Goal: Task Accomplishment & Management: Use online tool/utility

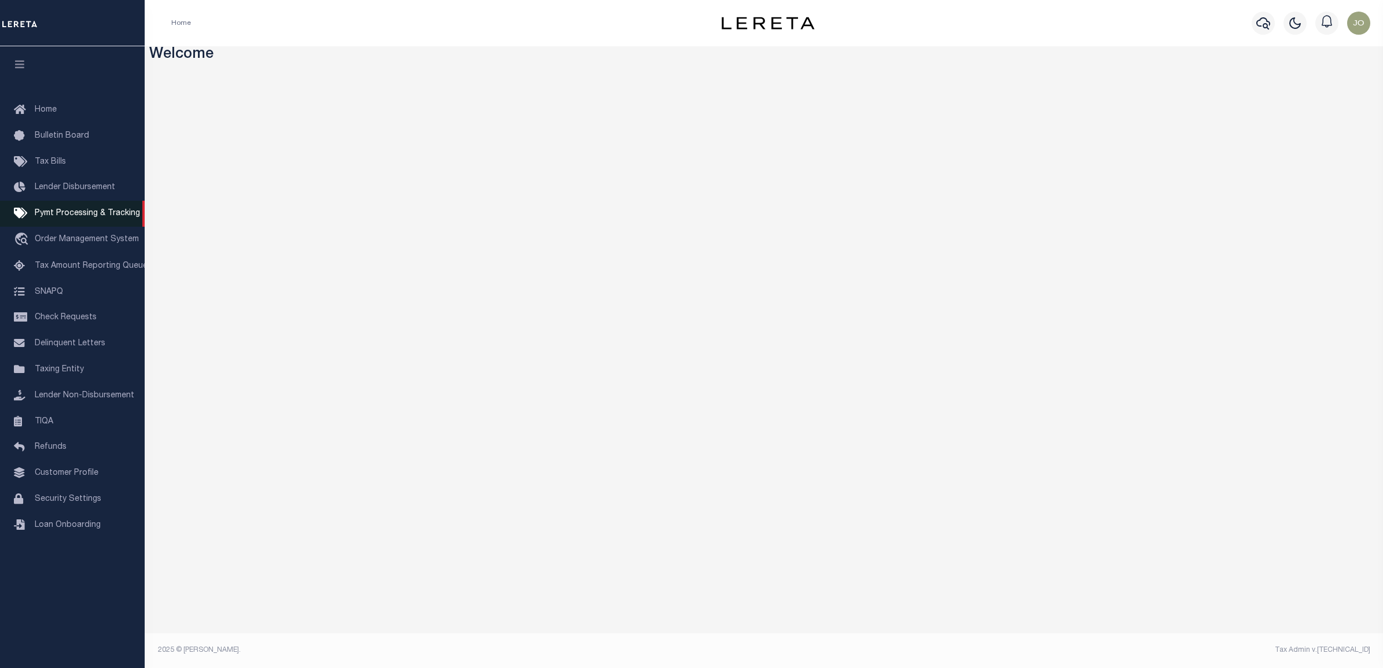
click at [87, 217] on span "Pymt Processing & Tracking" at bounding box center [87, 214] width 105 height 8
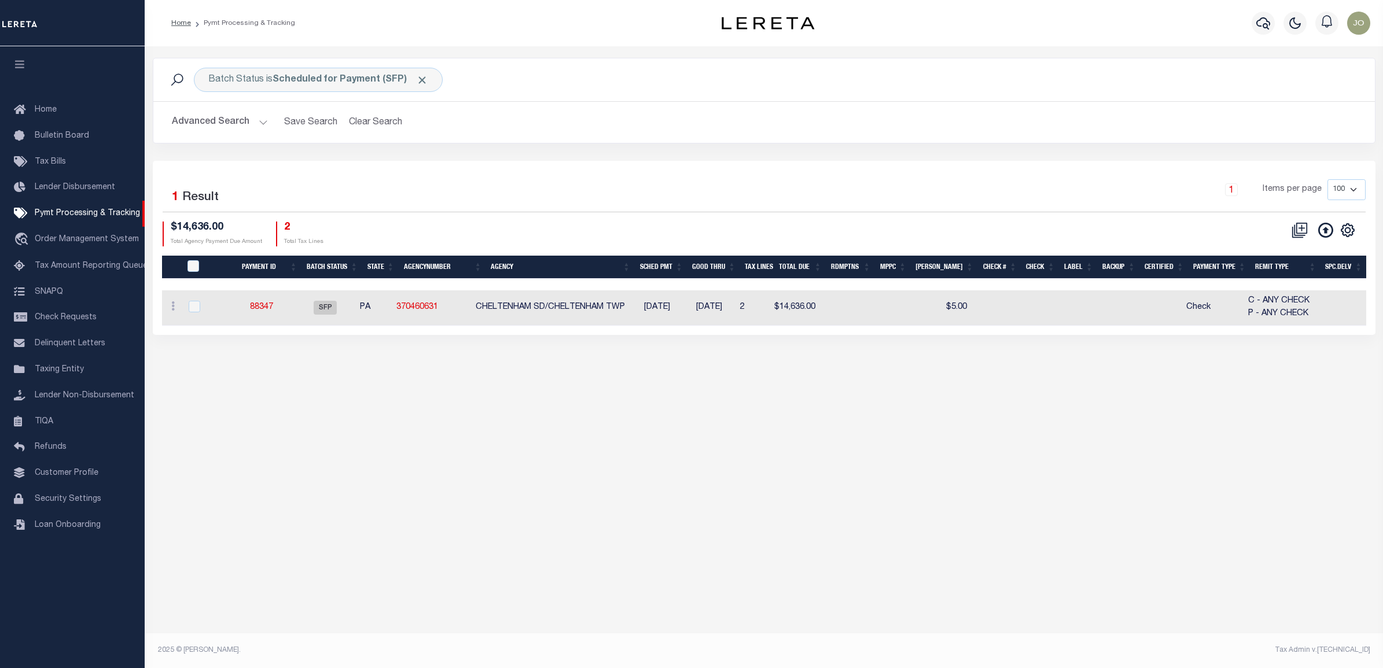
click at [880, 406] on div "Batch Status is Scheduled for Payment (SFP) Search Advanced Search Save Search …" at bounding box center [764, 347] width 1239 height 602
click at [192, 304] on input "checkbox" at bounding box center [195, 307] width 12 height 12
checkbox input "true"
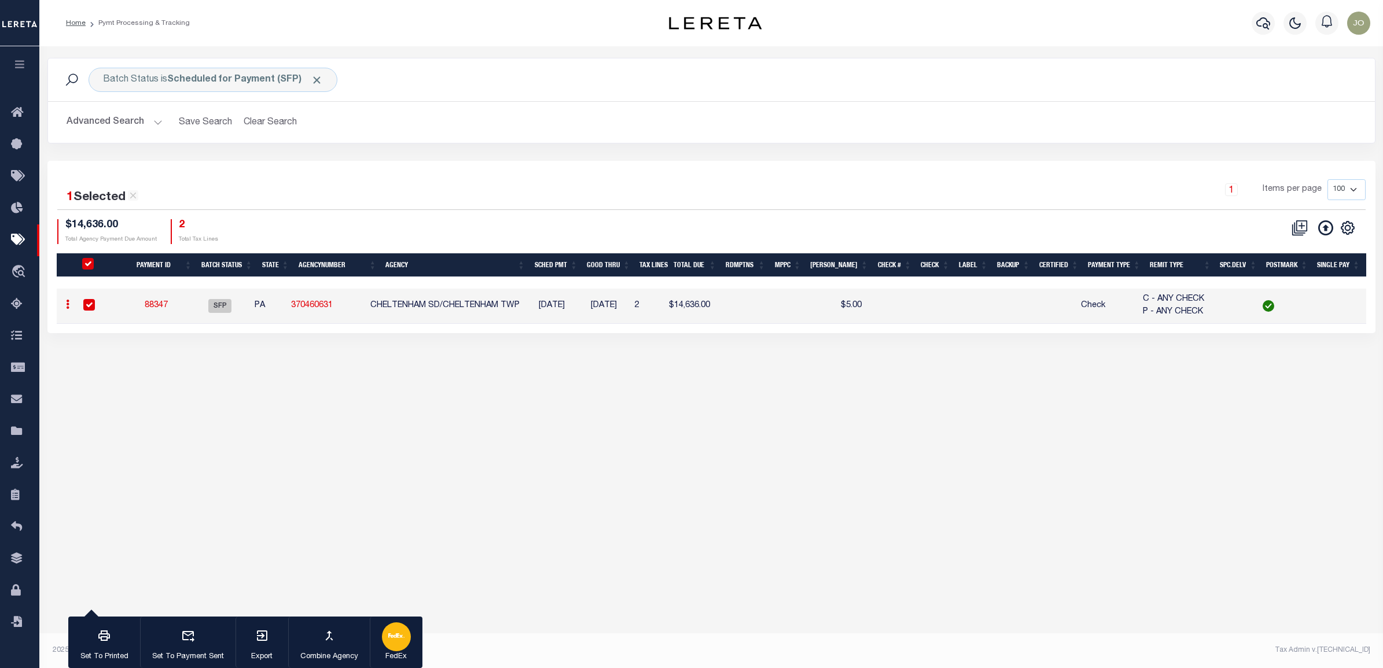
click at [392, 641] on icon "button" at bounding box center [396, 636] width 16 height 16
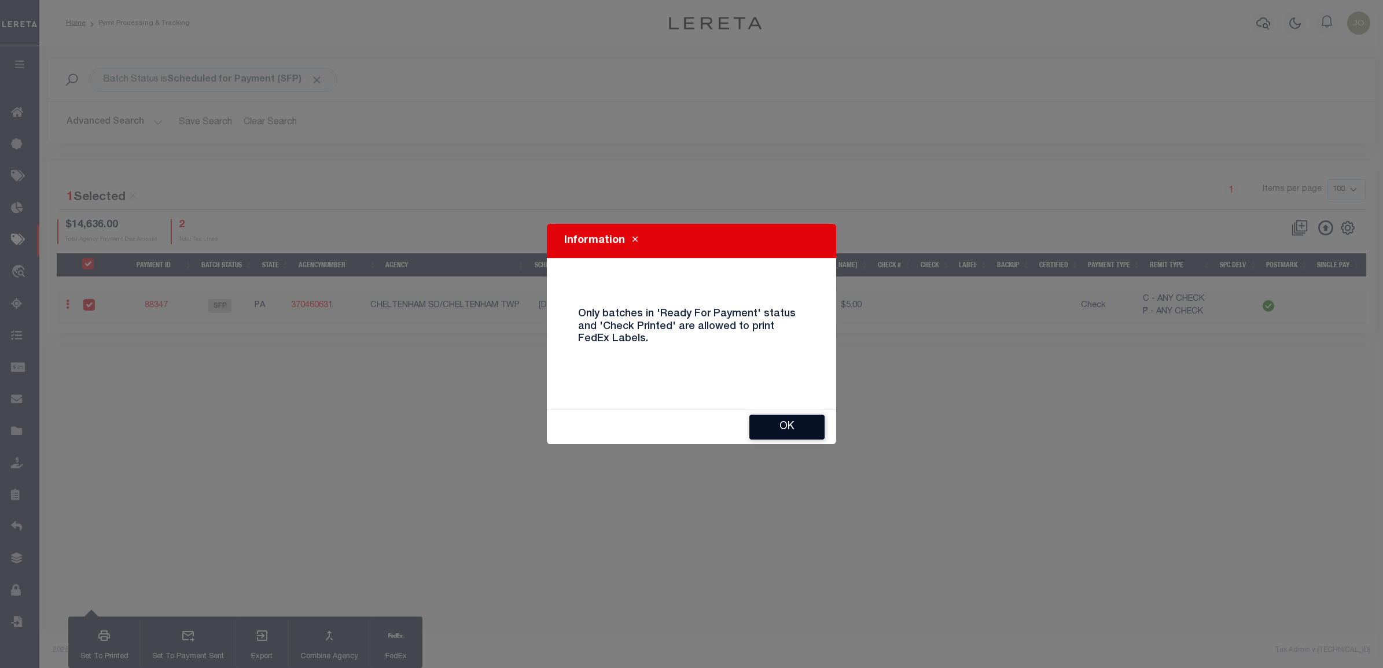
click at [767, 420] on button "OK" at bounding box center [786, 427] width 75 height 25
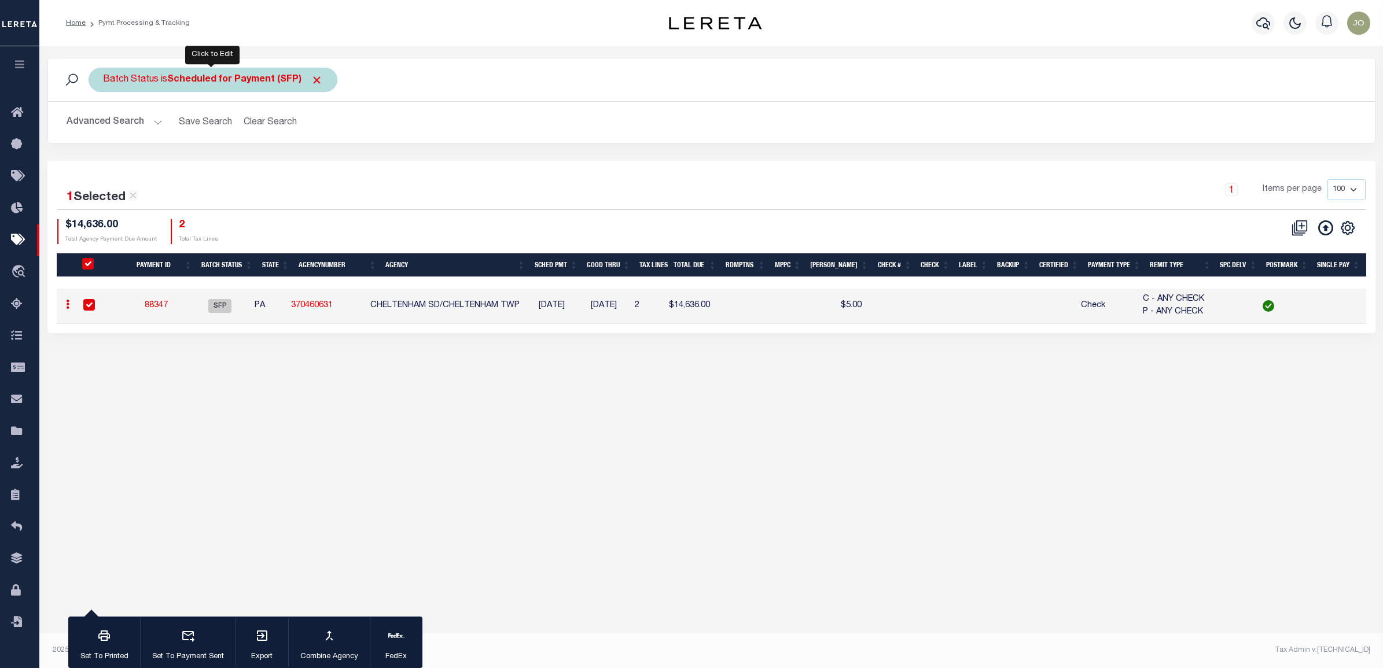
click at [279, 75] on b "Scheduled for Payment (SFP)" at bounding box center [245, 79] width 156 height 9
click at [215, 131] on select "Awaiting Funds (AWF) Cleared and Complete (CAC) New Check Needed (NCN) Payment …" at bounding box center [189, 137] width 170 height 22
select select "RFP"
click at [104, 126] on select "Awaiting Funds (AWF) Cleared and Complete (CAC) New Check Needed (NCN) Payment …" at bounding box center [189, 137] width 170 height 22
click at [258, 163] on input "Apply" at bounding box center [257, 161] width 34 height 19
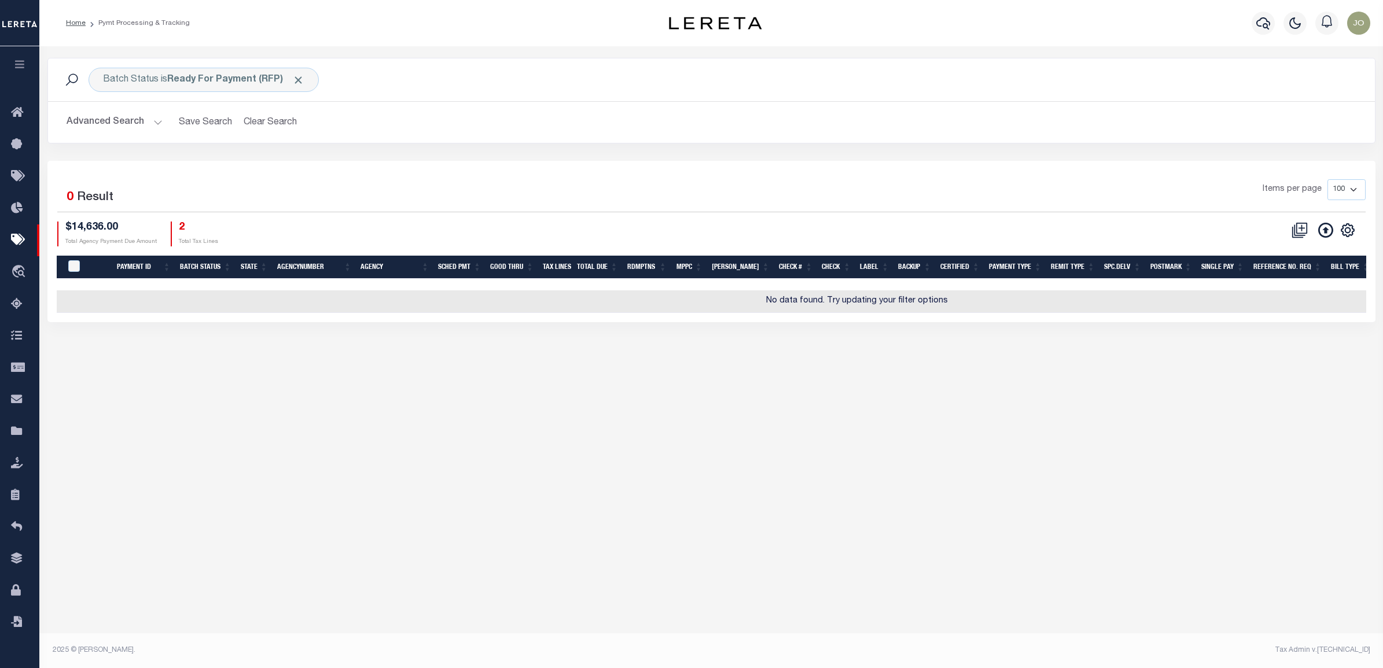
click at [154, 117] on button "Advanced Search" at bounding box center [115, 122] width 96 height 23
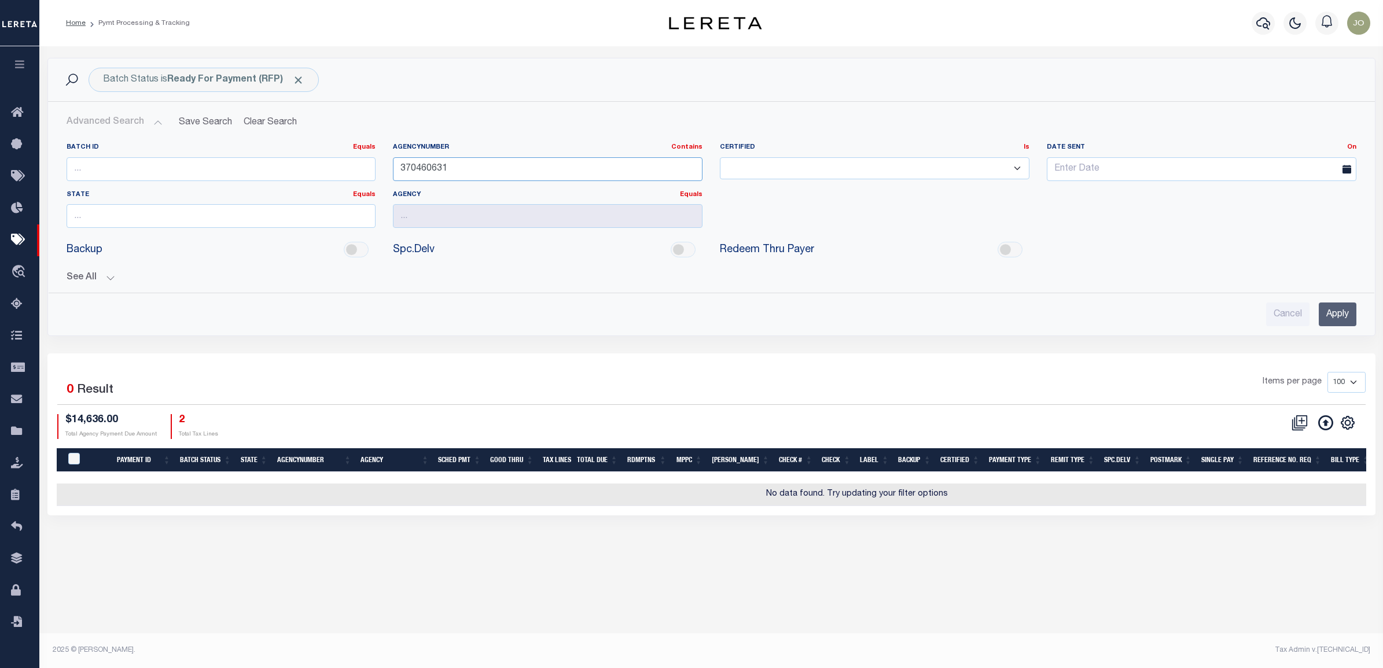
drag, startPoint x: 540, startPoint y: 162, endPoint x: 366, endPoint y: 162, distance: 174.2
click at [366, 162] on div "Batch ID Equals Equals Is Not Equal To Is Greater Than Is Less Than AgencyNumbe…" at bounding box center [711, 190] width 1307 height 94
click at [1342, 316] on input "Apply" at bounding box center [1338, 315] width 38 height 24
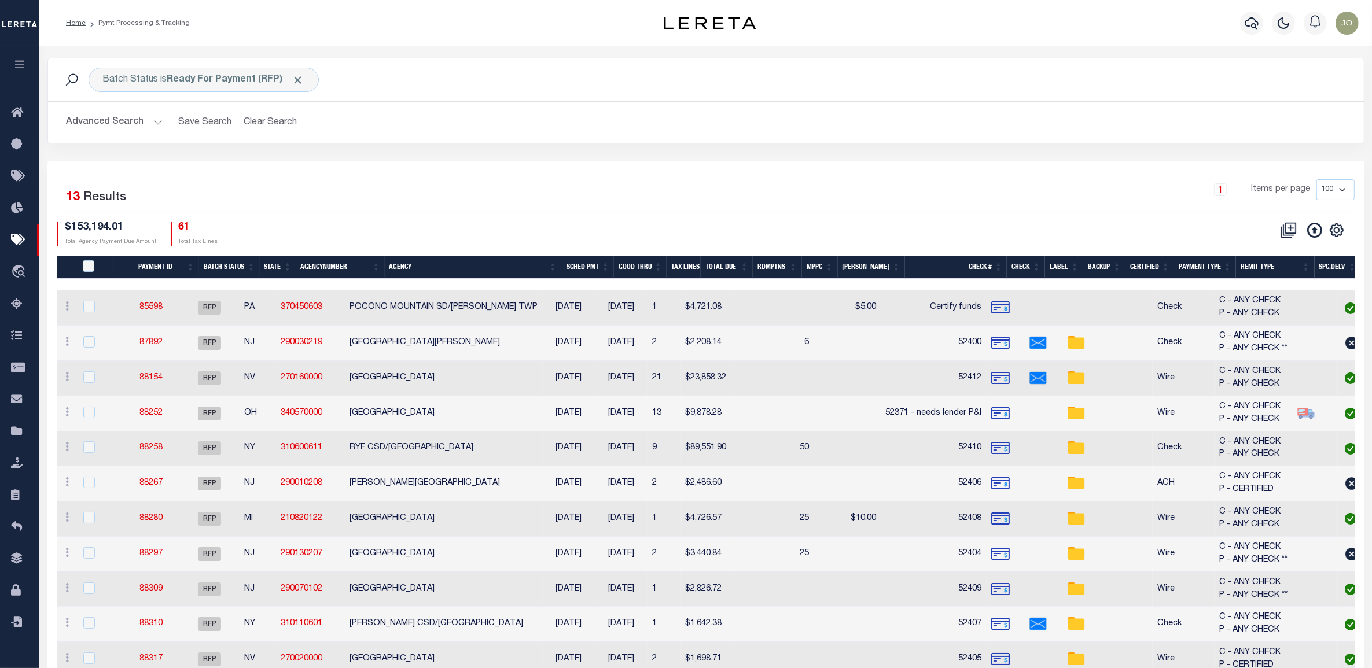
click at [87, 317] on td at bounding box center [95, 308] width 38 height 35
checkbox input "true"
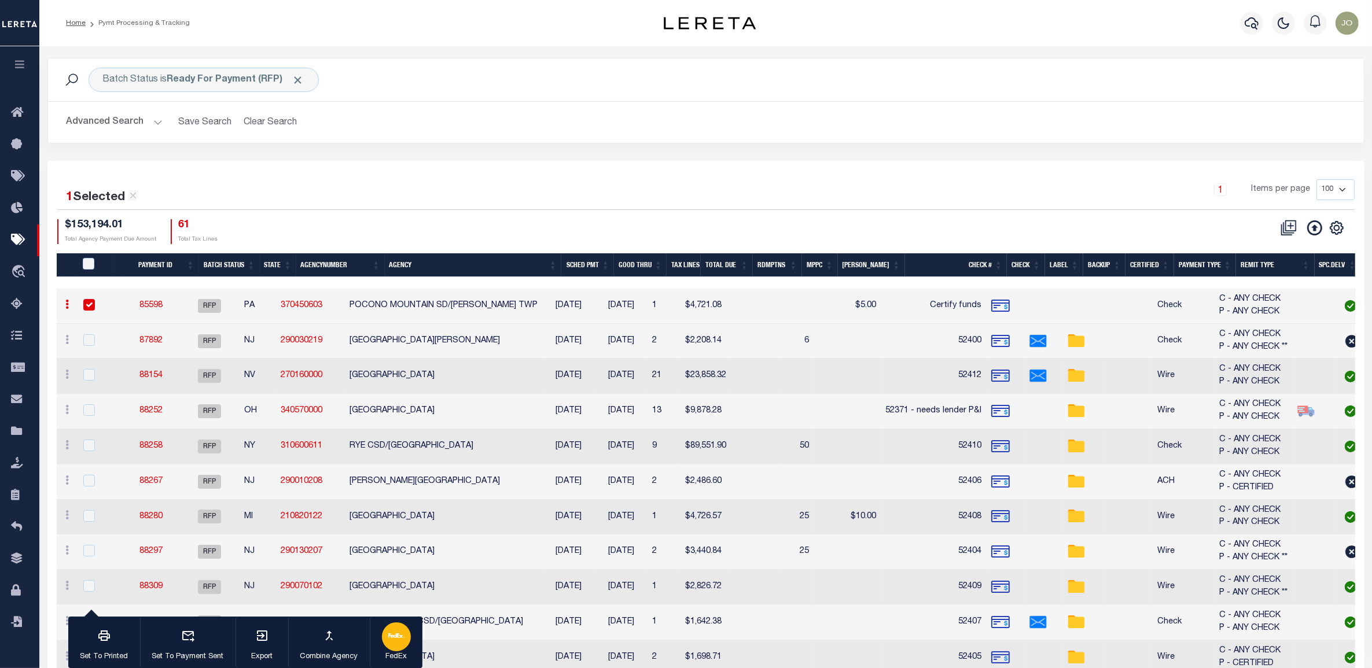
click at [398, 640] on icon "button" at bounding box center [396, 636] width 16 height 16
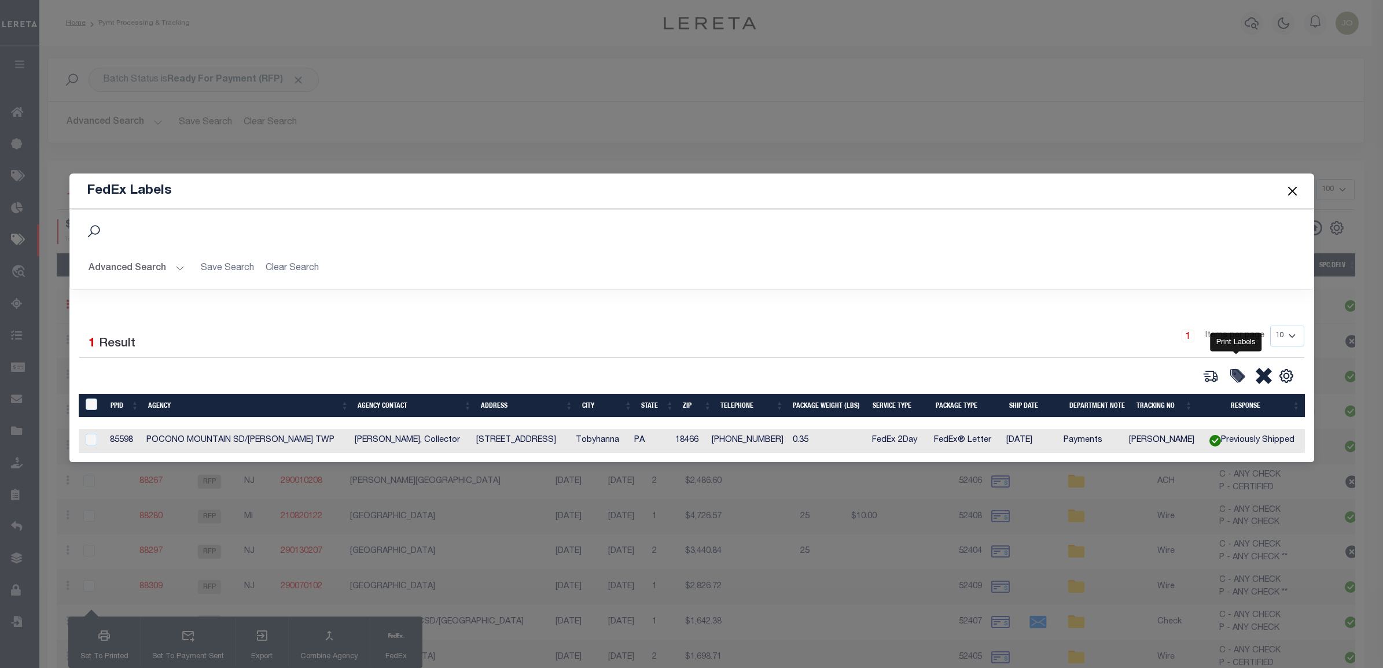
click at [1237, 378] on icon at bounding box center [1239, 376] width 12 height 12
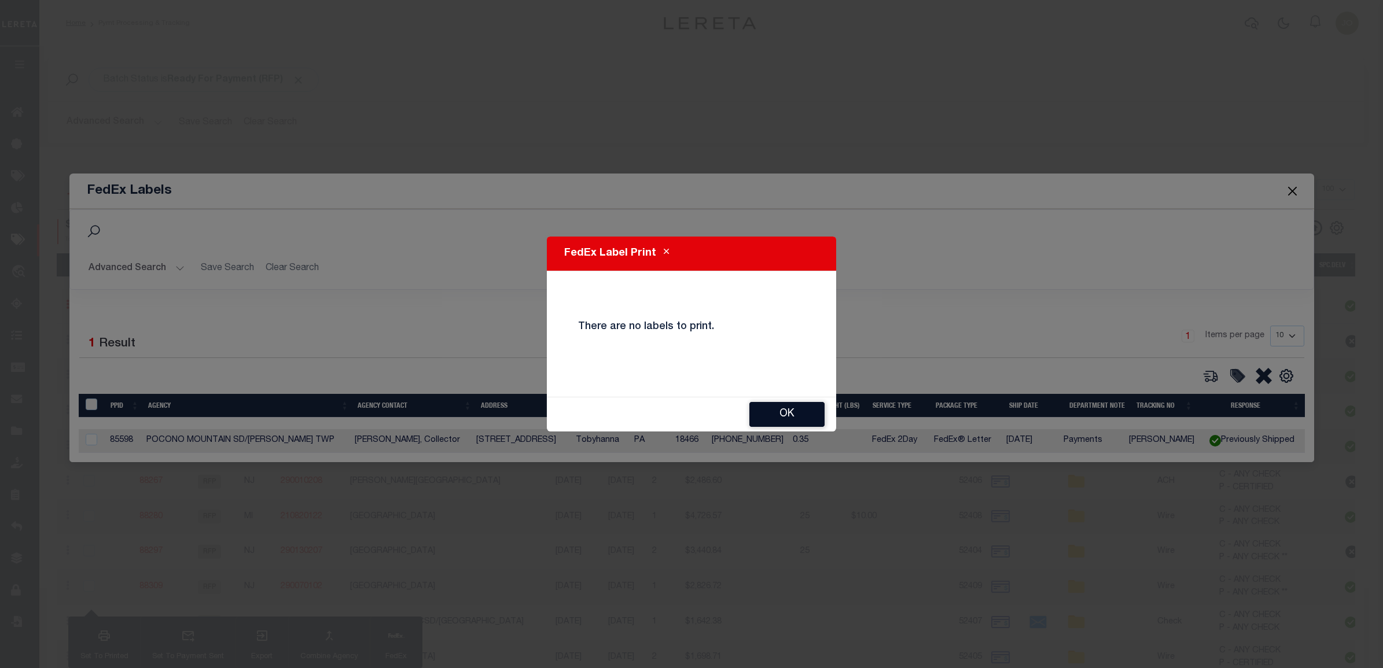
click at [774, 410] on button "OK" at bounding box center [786, 414] width 75 height 25
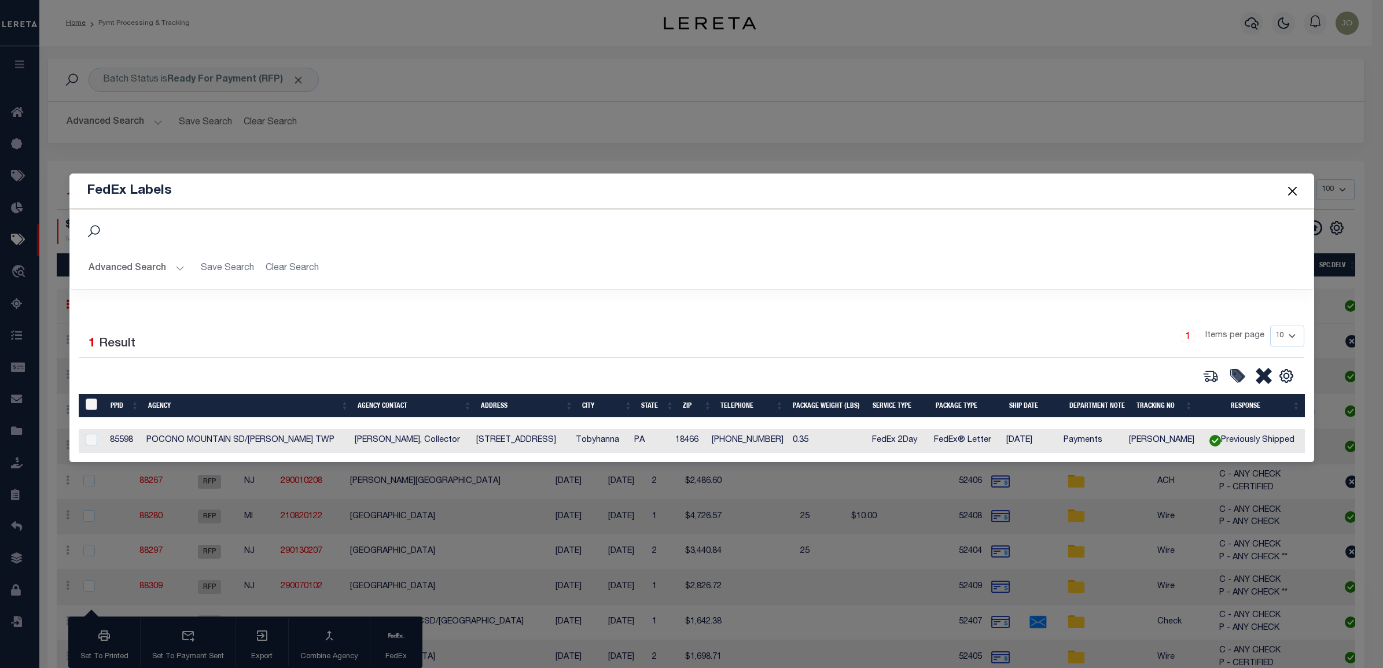
click at [93, 398] on th "&nbsp;" at bounding box center [92, 406] width 27 height 24
click at [93, 405] on input "&nbsp;" at bounding box center [92, 405] width 12 height 12
checkbox input "true"
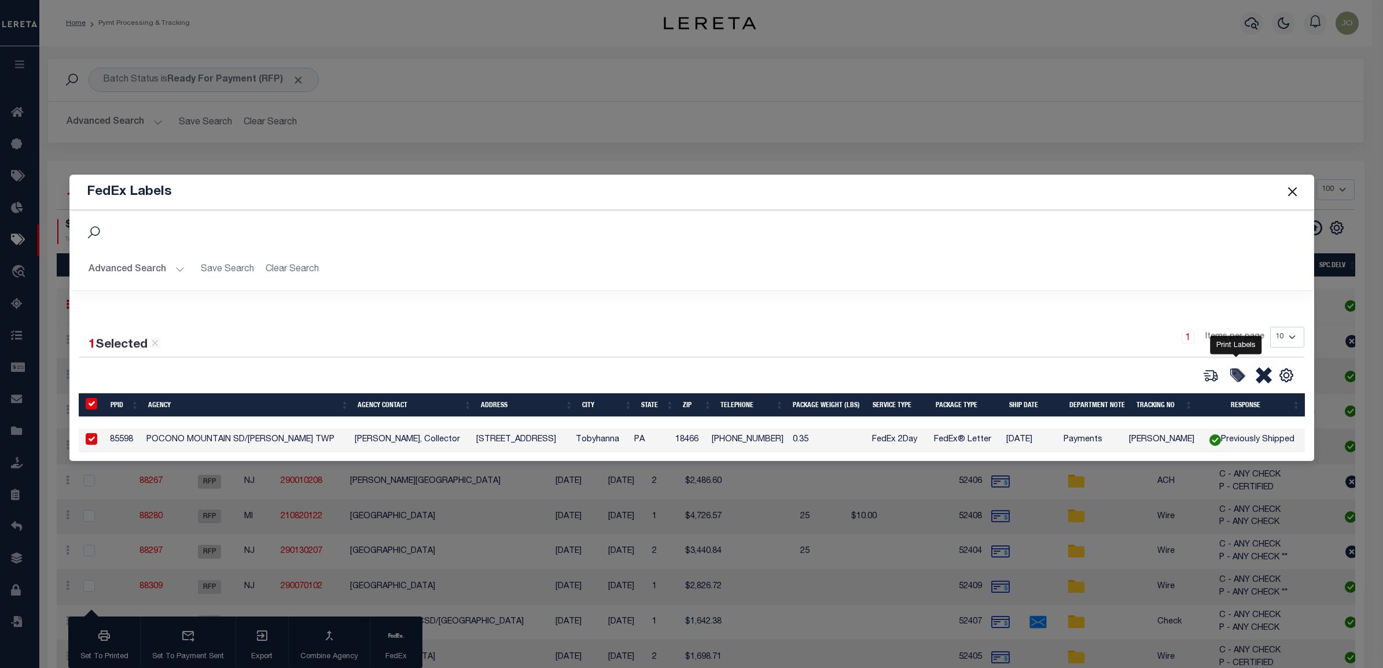
click at [1239, 374] on icon at bounding box center [1239, 375] width 12 height 12
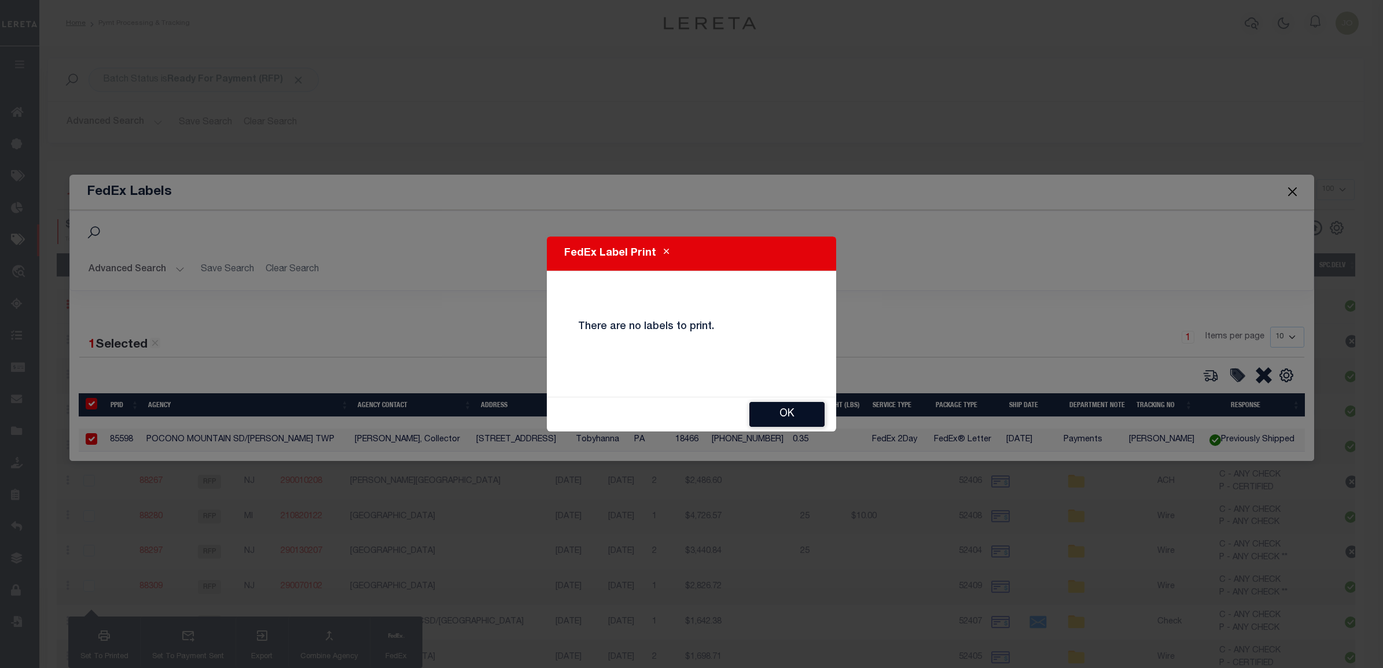
click at [774, 420] on button "OK" at bounding box center [786, 414] width 75 height 25
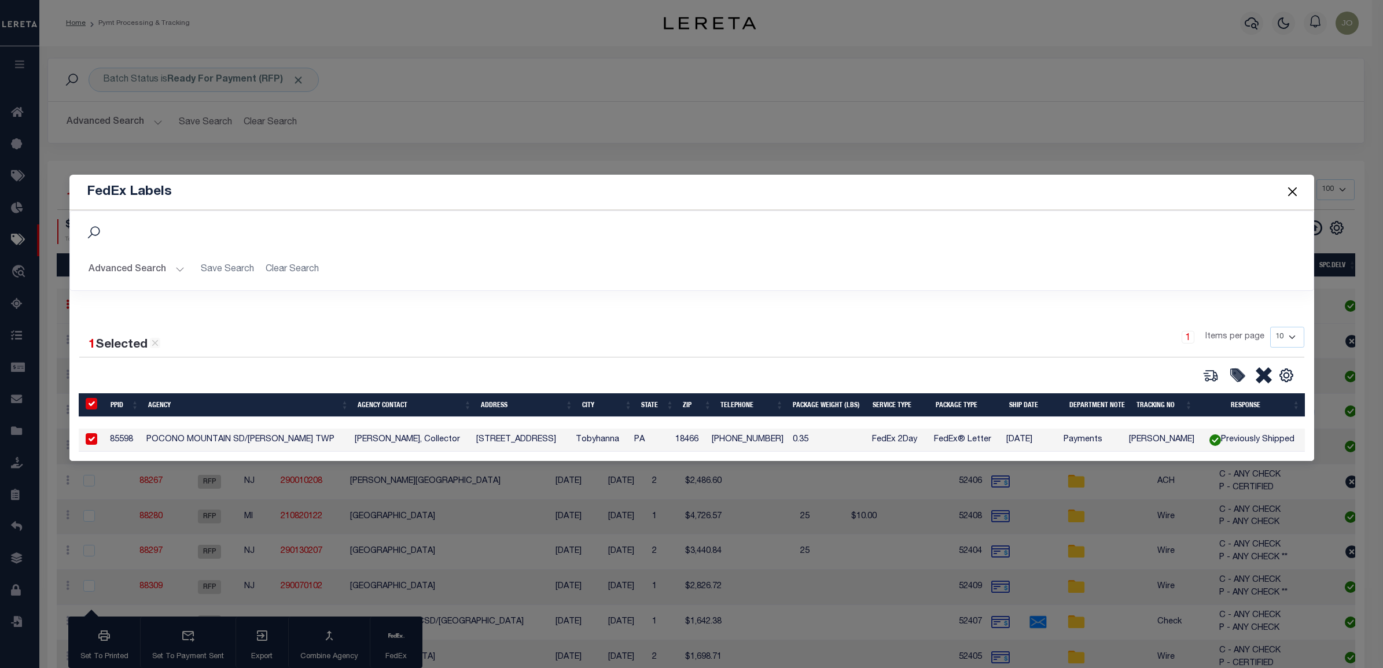
click at [958, 350] on div "1 Items per page 10 25 50 100" at bounding box center [846, 342] width 914 height 30
click at [927, 270] on h2 "Advanced Search Save Search Clear Search" at bounding box center [691, 270] width 1225 height 23
click at [1293, 191] on button "Close" at bounding box center [1292, 192] width 15 height 15
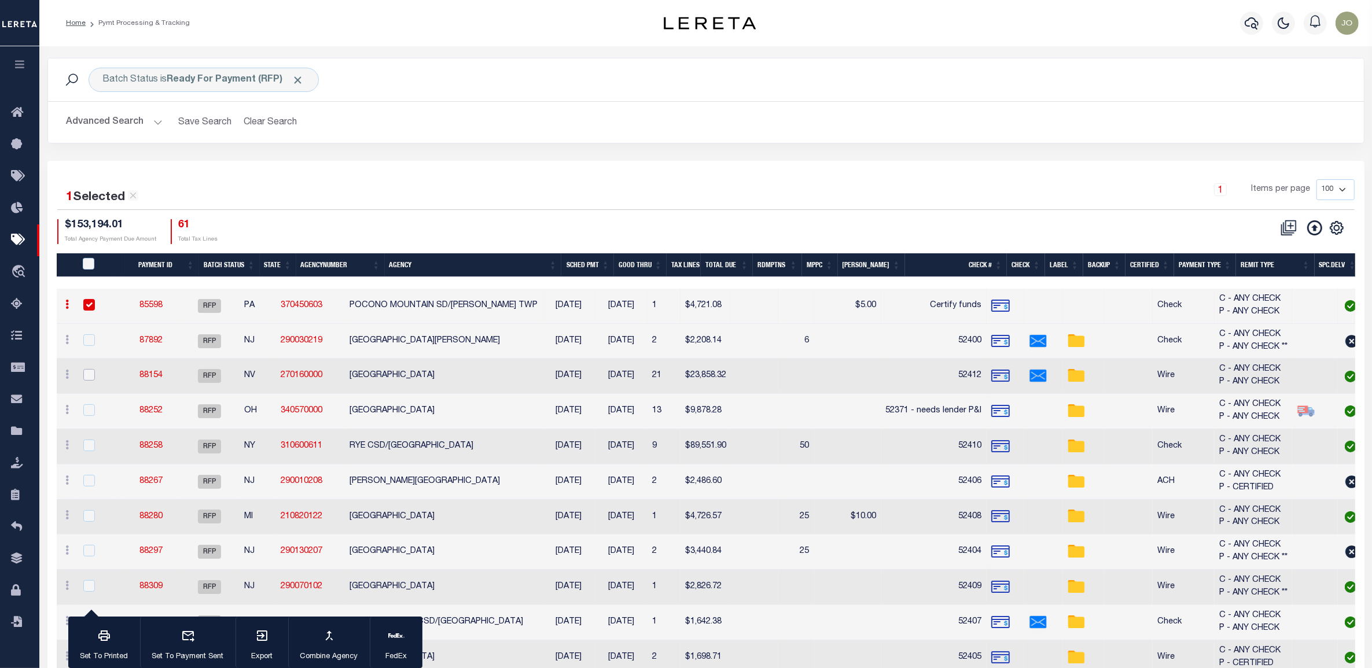
click at [85, 374] on input "checkbox" at bounding box center [89, 375] width 12 height 12
checkbox input "true"
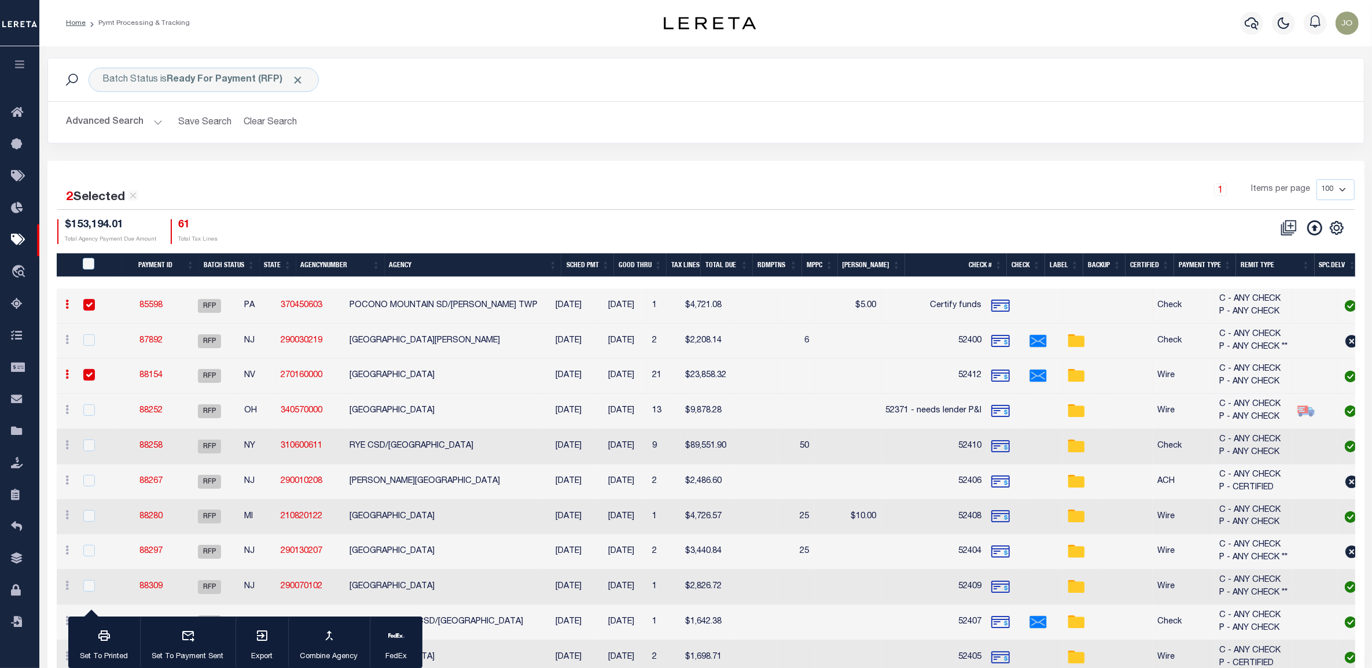
click at [90, 302] on input "checkbox" at bounding box center [89, 305] width 12 height 12
checkbox input "false"
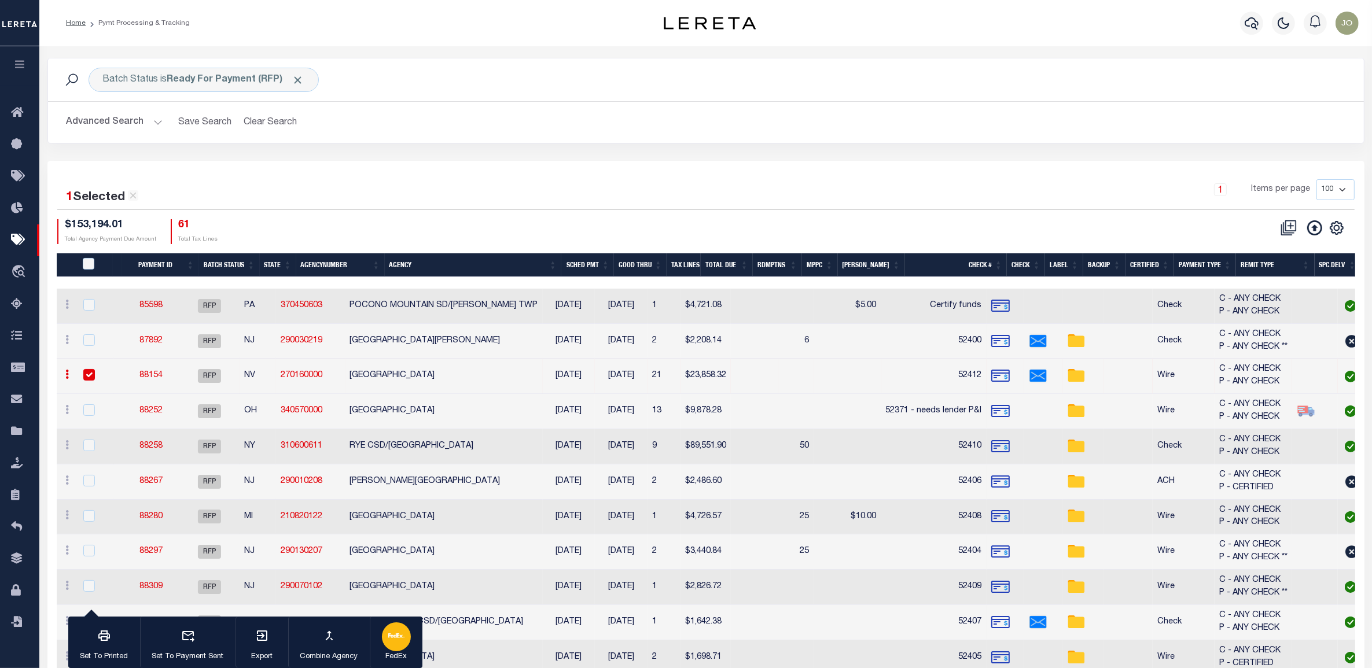
click at [394, 637] on icon "button" at bounding box center [392, 636] width 9 height 5
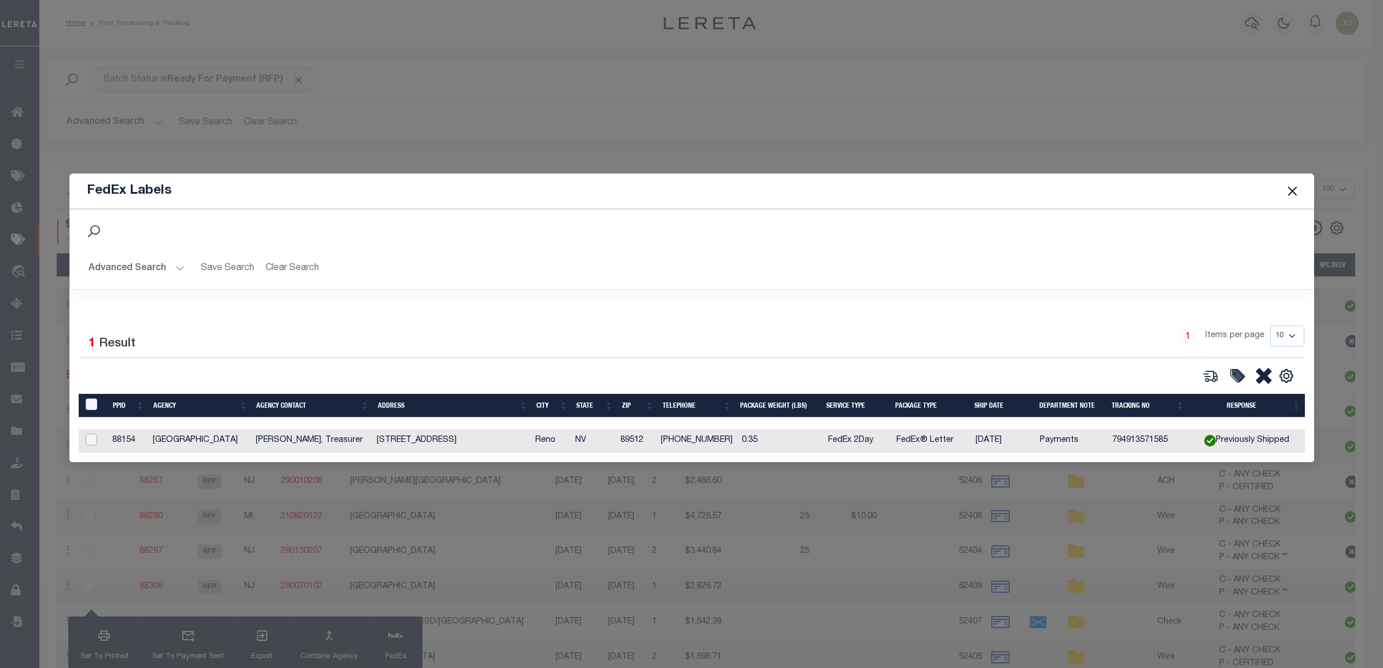
click at [90, 435] on input "checkbox" at bounding box center [92, 440] width 12 height 12
checkbox input "true"
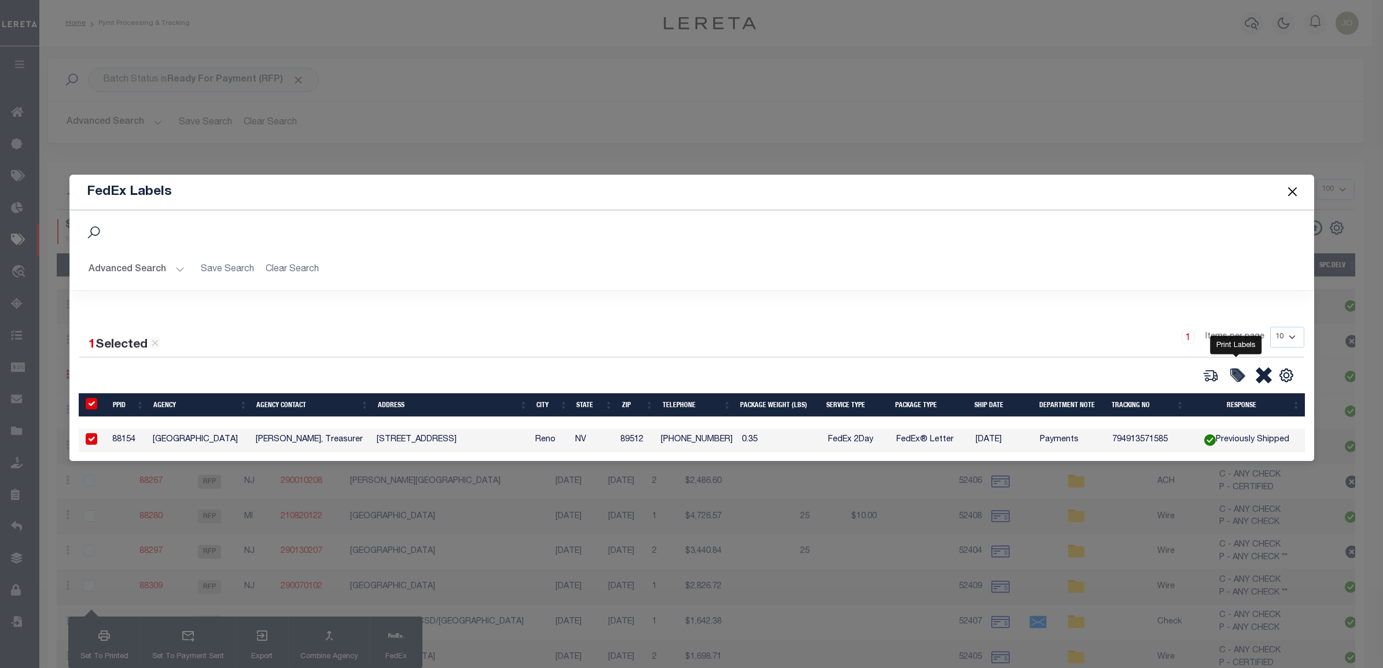
click at [1240, 376] on icon at bounding box center [1239, 375] width 12 height 12
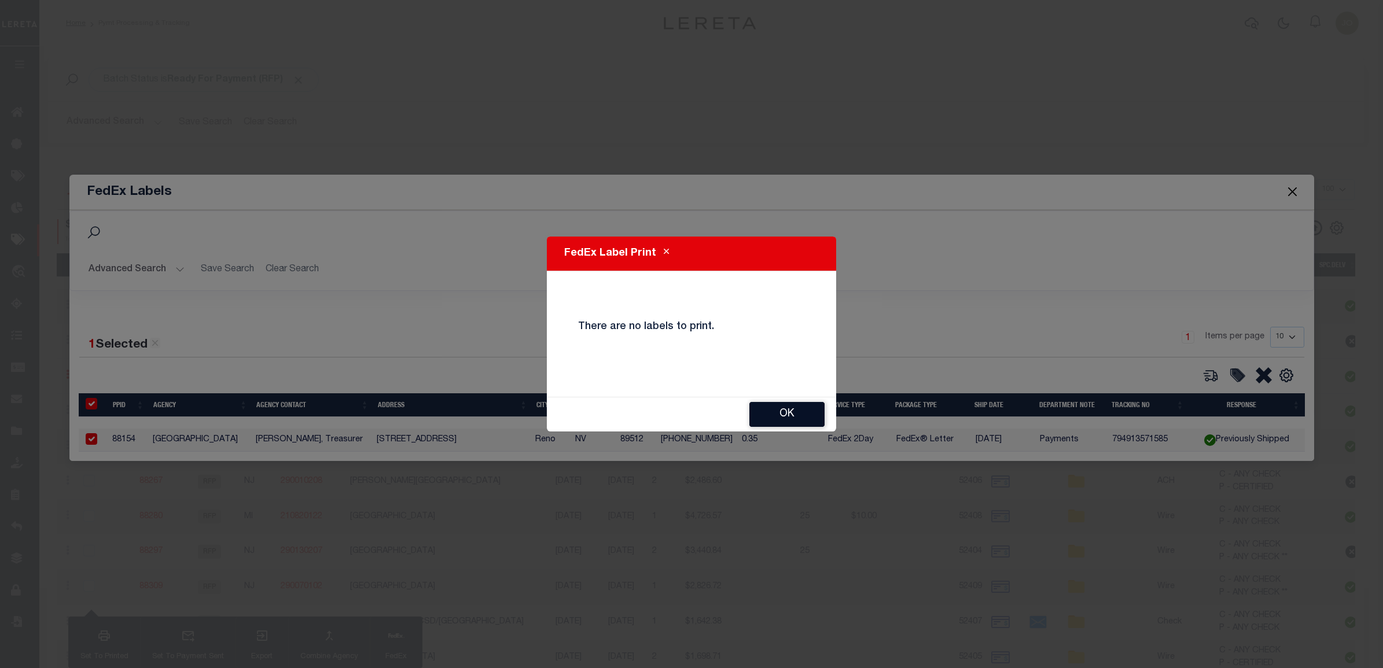
click at [782, 410] on button "OK" at bounding box center [786, 414] width 75 height 25
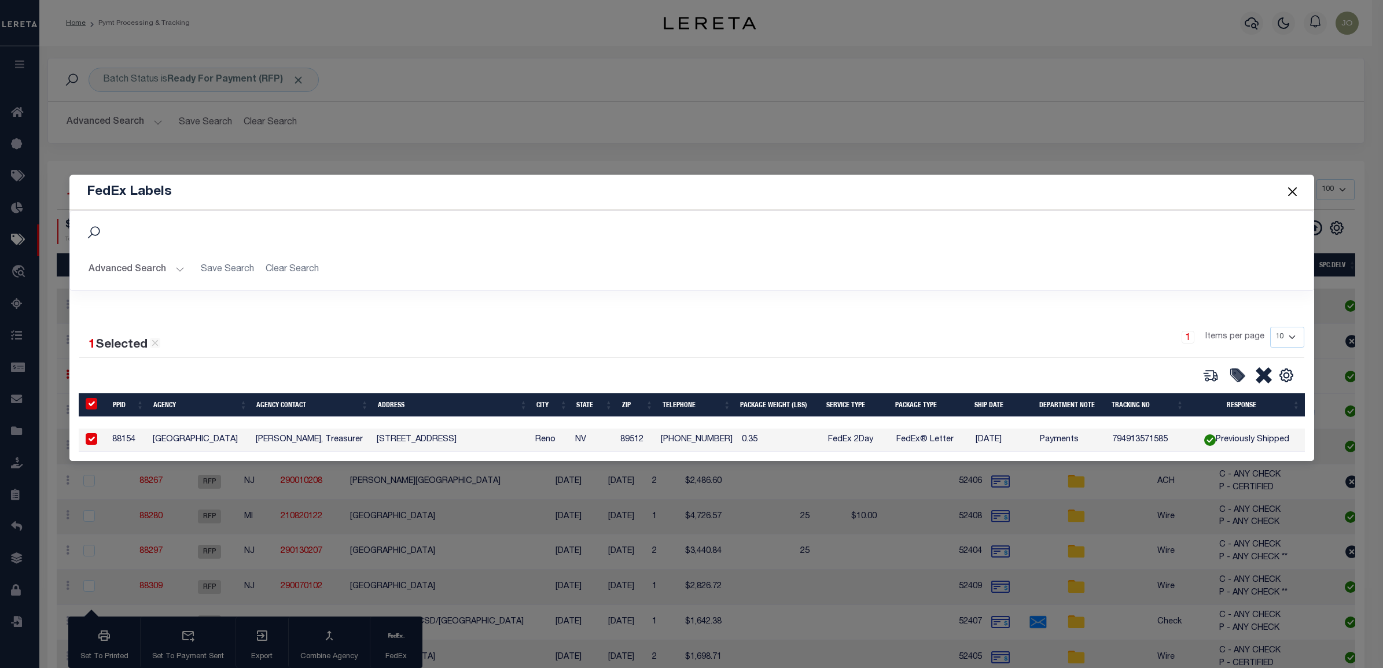
click at [1292, 192] on button "Close" at bounding box center [1292, 192] width 15 height 15
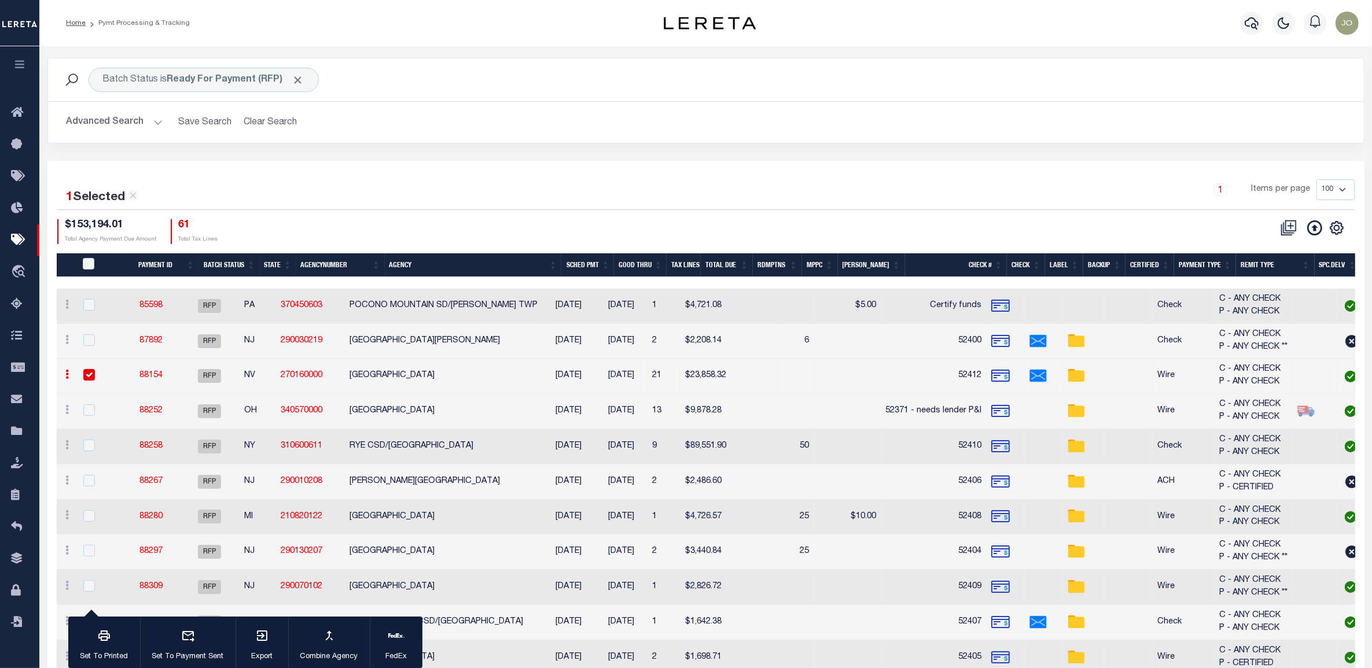
click at [86, 377] on input "checkbox" at bounding box center [89, 375] width 12 height 12
checkbox input "false"
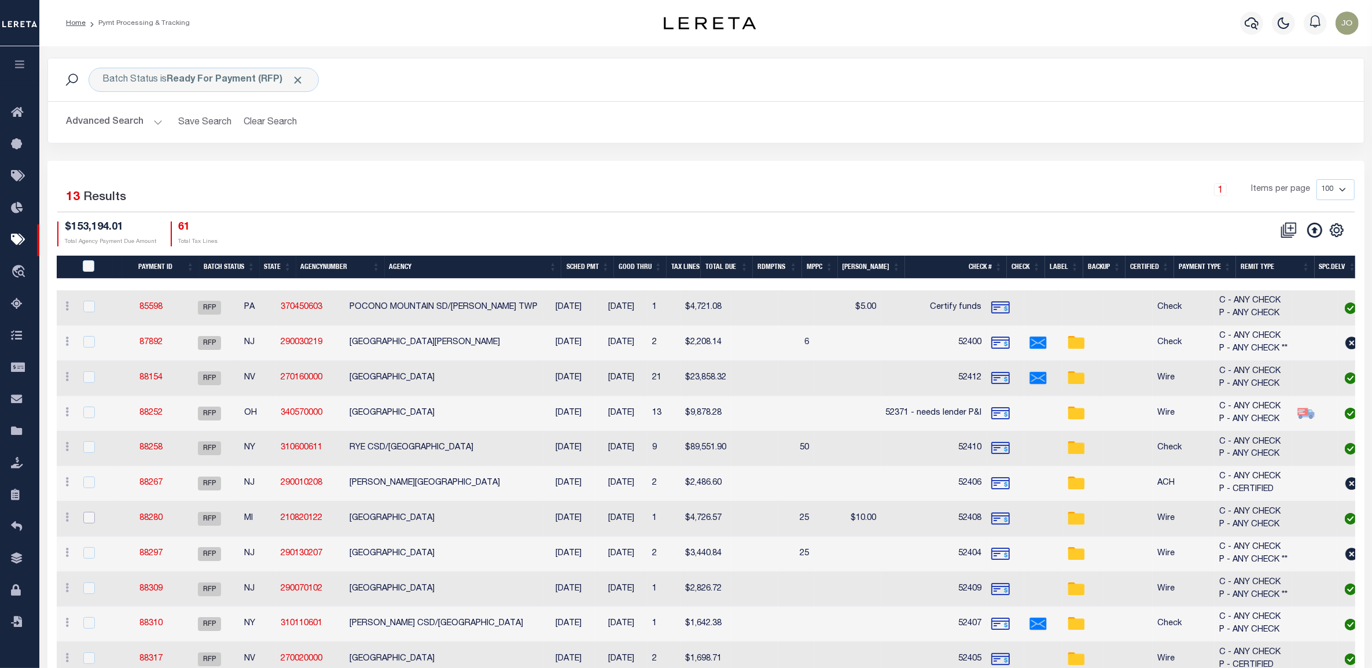
click at [88, 516] on input "checkbox" at bounding box center [89, 518] width 12 height 12
checkbox input "true"
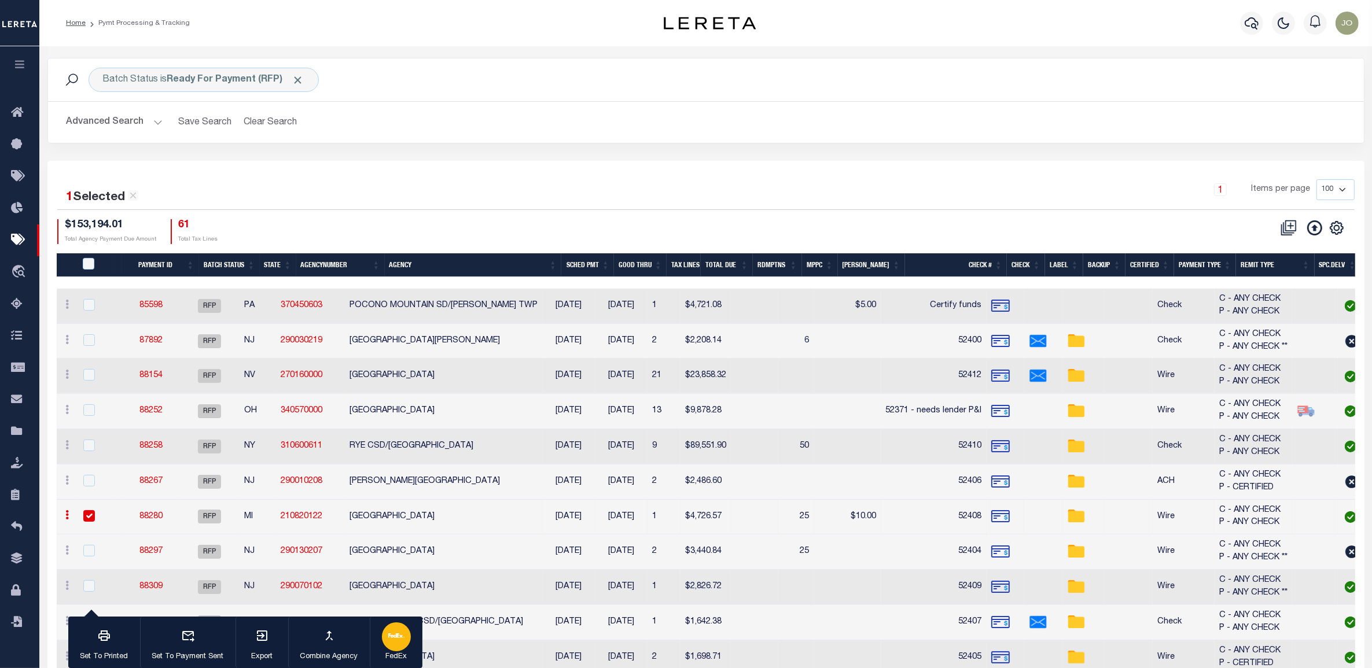
click at [405, 632] on div "button" at bounding box center [396, 637] width 29 height 29
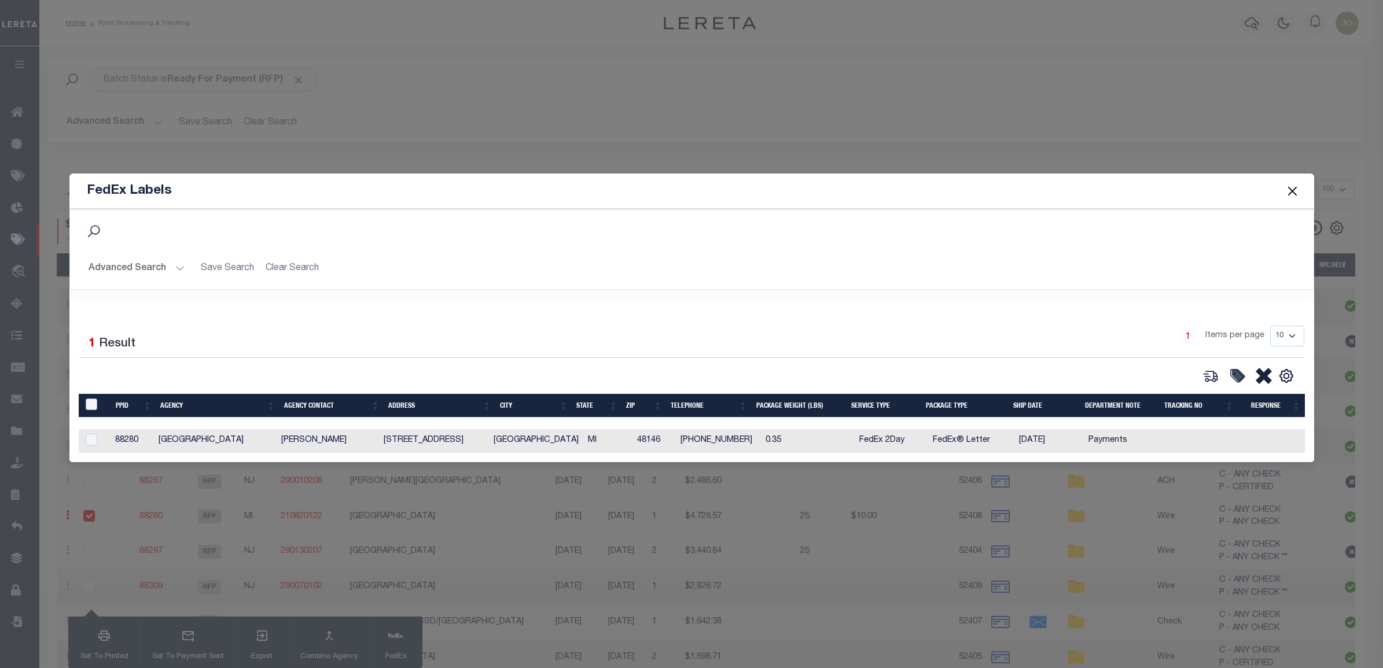
click at [86, 401] on input "&nbsp;" at bounding box center [92, 405] width 12 height 12
checkbox input "true"
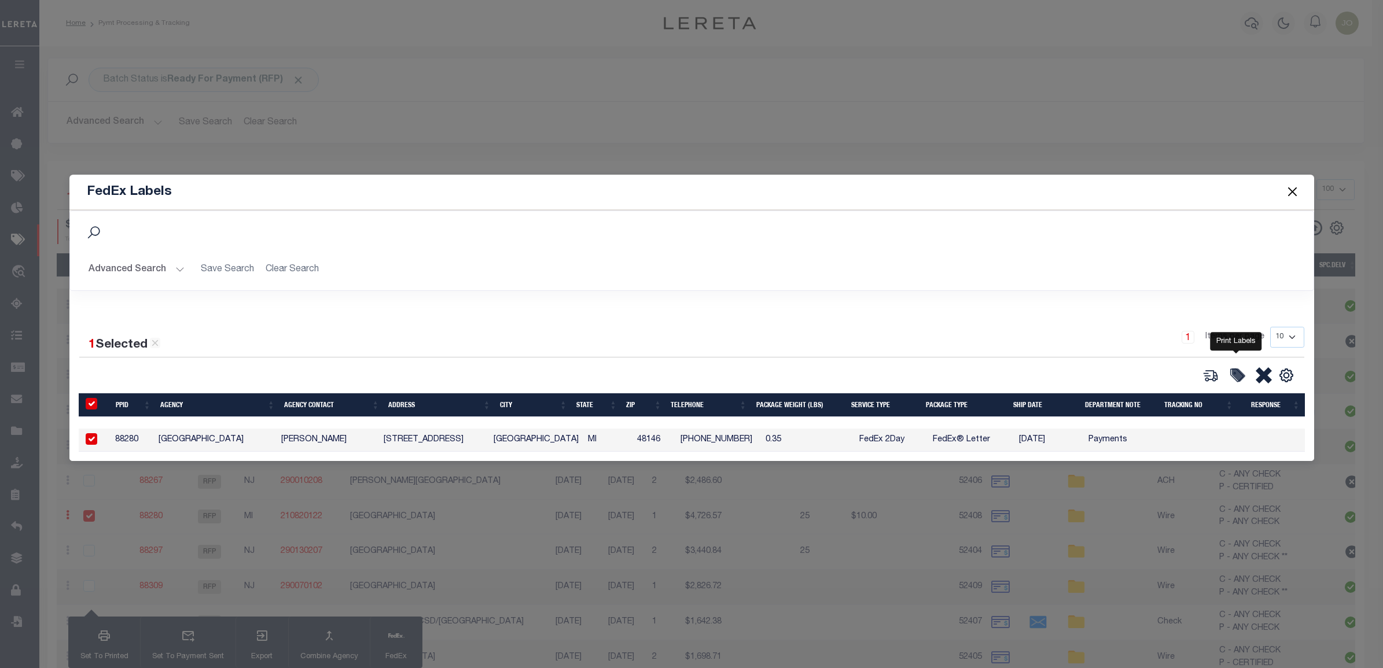
click at [1236, 372] on icon at bounding box center [1239, 375] width 12 height 12
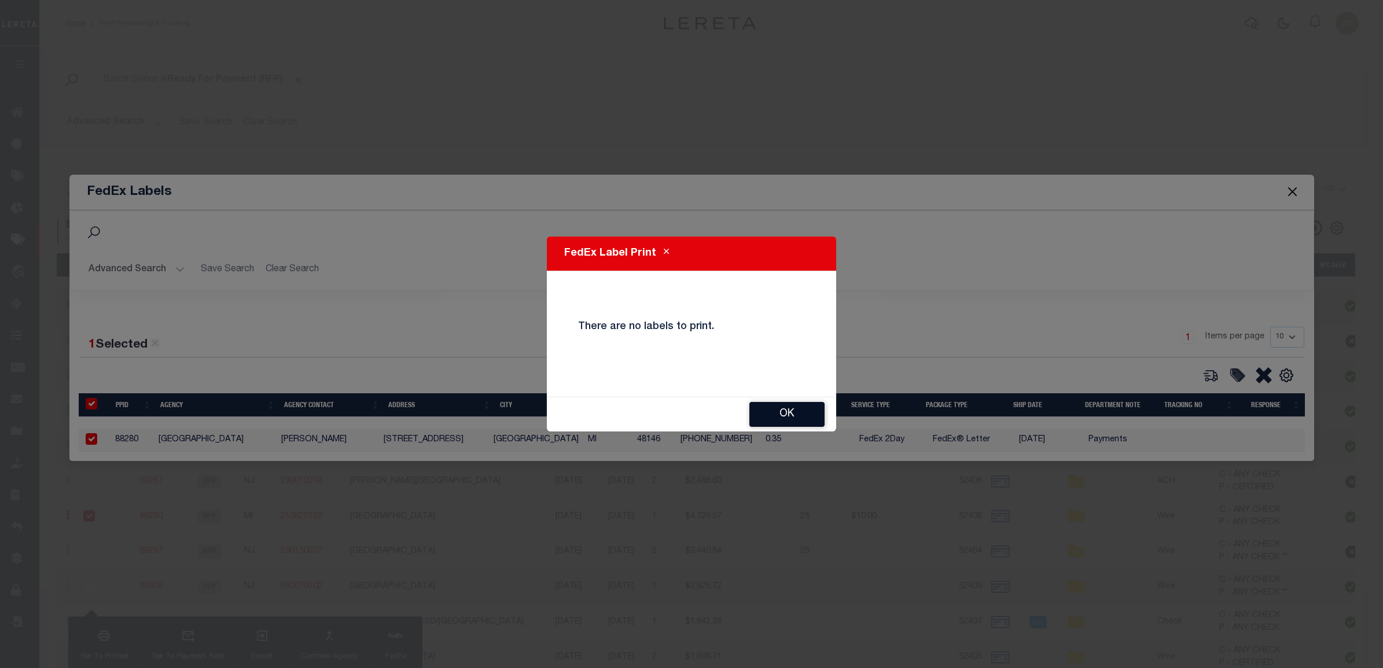
click at [803, 408] on button "OK" at bounding box center [786, 414] width 75 height 25
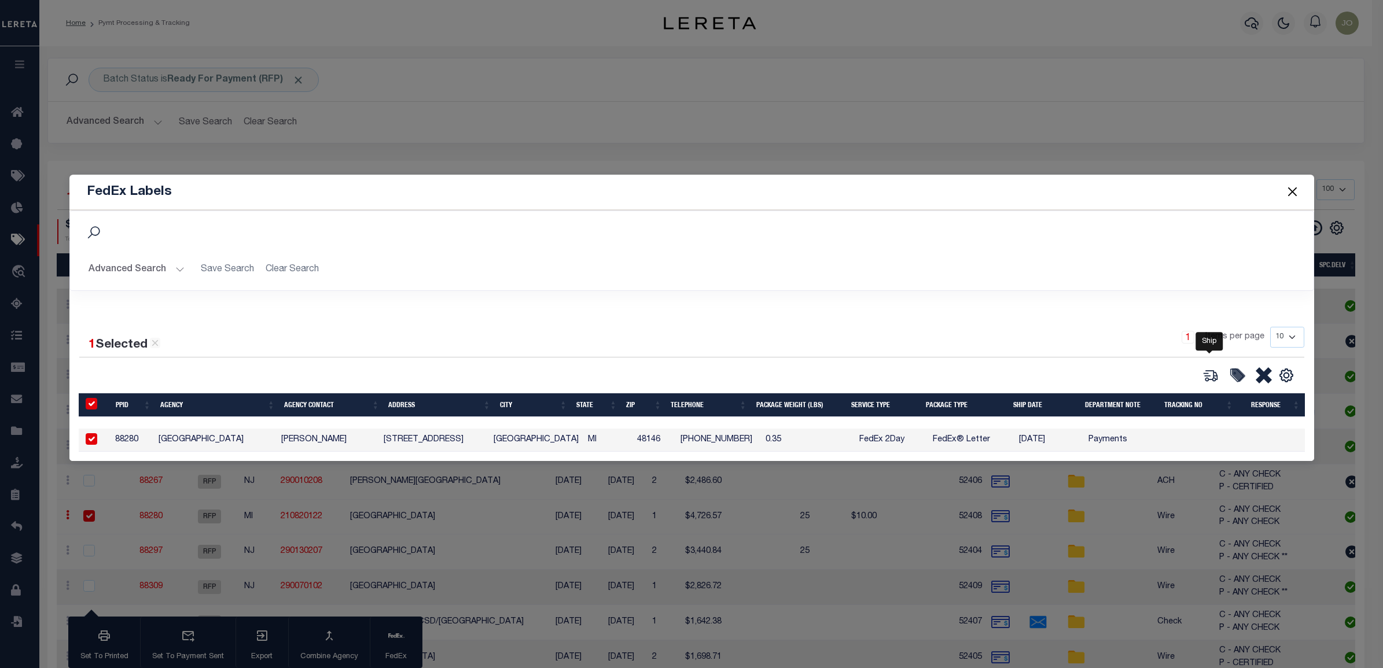
click at [1211, 371] on icon at bounding box center [1211, 376] width 16 height 16
type input "88280"
type input "0.35"
select select "FEDEX_2_DAY"
select select "FEDEX_ENVELOPE"
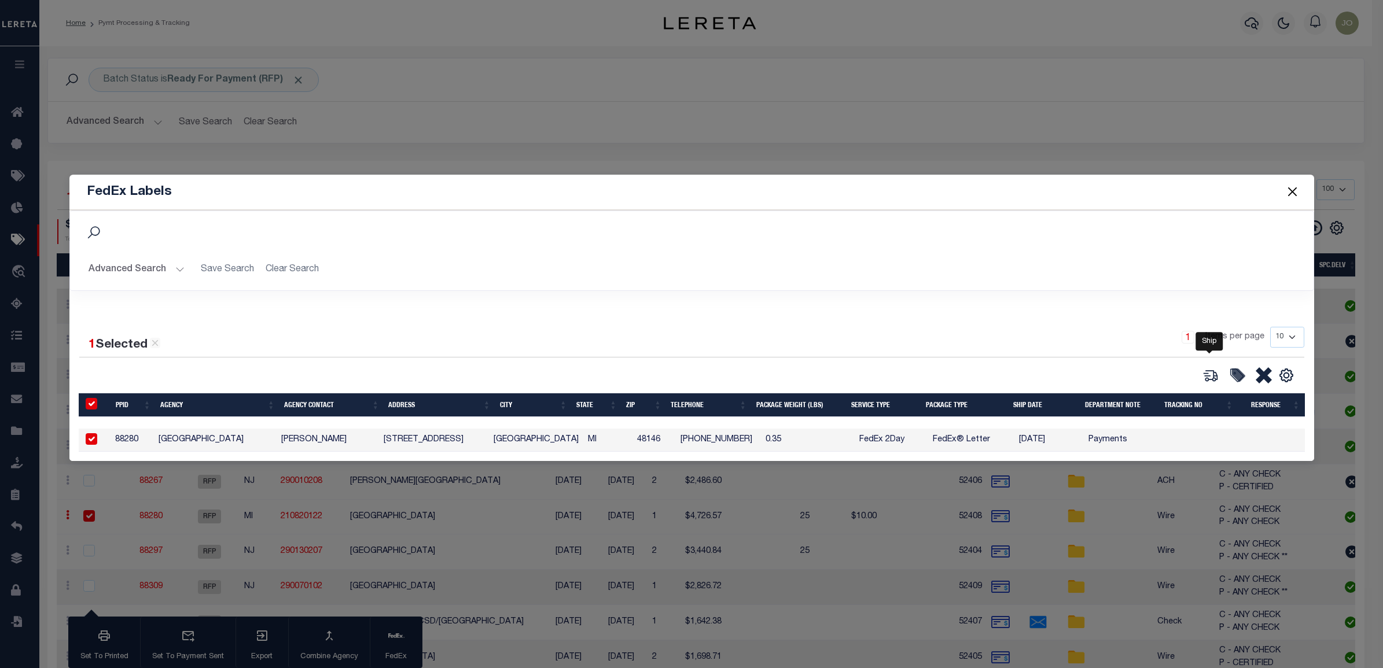
type input "10/14/2025"
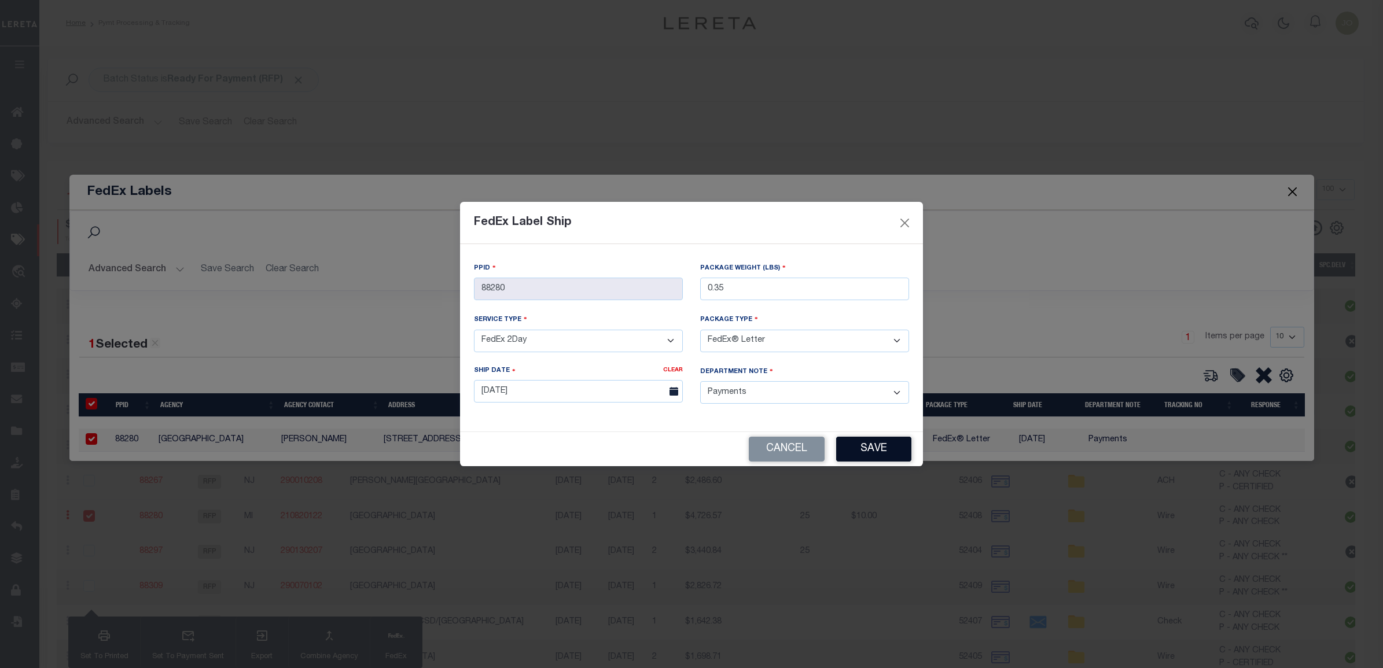
click at [872, 446] on button "Save" at bounding box center [873, 449] width 75 height 25
click at [789, 414] on div "Department Note Payments Refund Bill Request File Fees File Request Others" at bounding box center [805, 392] width 226 height 52
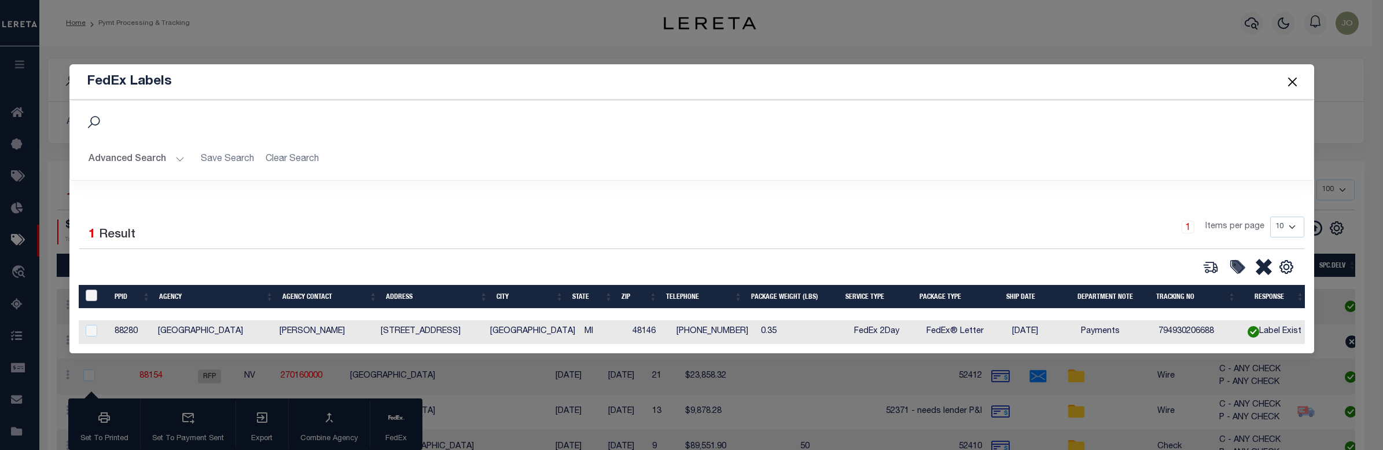
click at [87, 291] on input "&nbsp;" at bounding box center [92, 295] width 12 height 12
checkbox input "true"
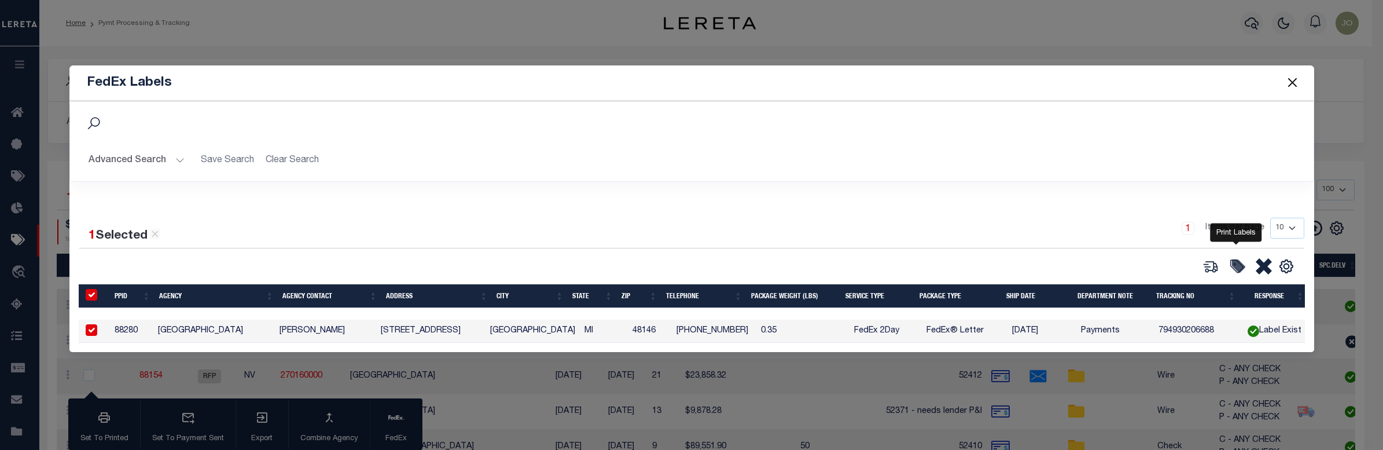
click at [1236, 260] on icon at bounding box center [1236, 266] width 13 height 13
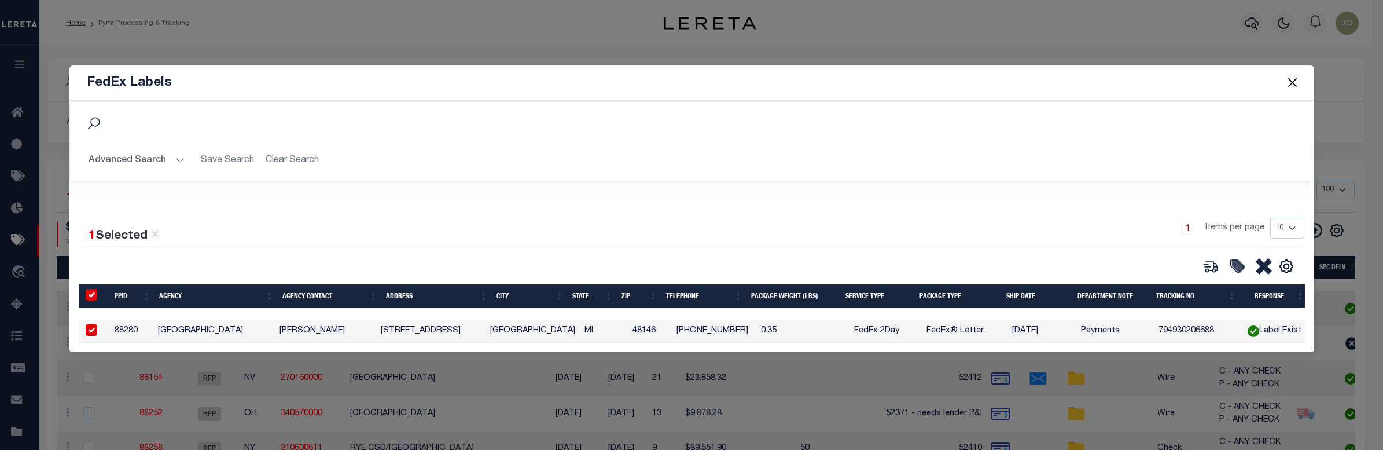
click at [264, 249] on div "1 Selected 1 Result 1 Items per page 10 25 50 100" at bounding box center [692, 246] width 1244 height 57
